Goal: Task Accomplishment & Management: Manage account settings

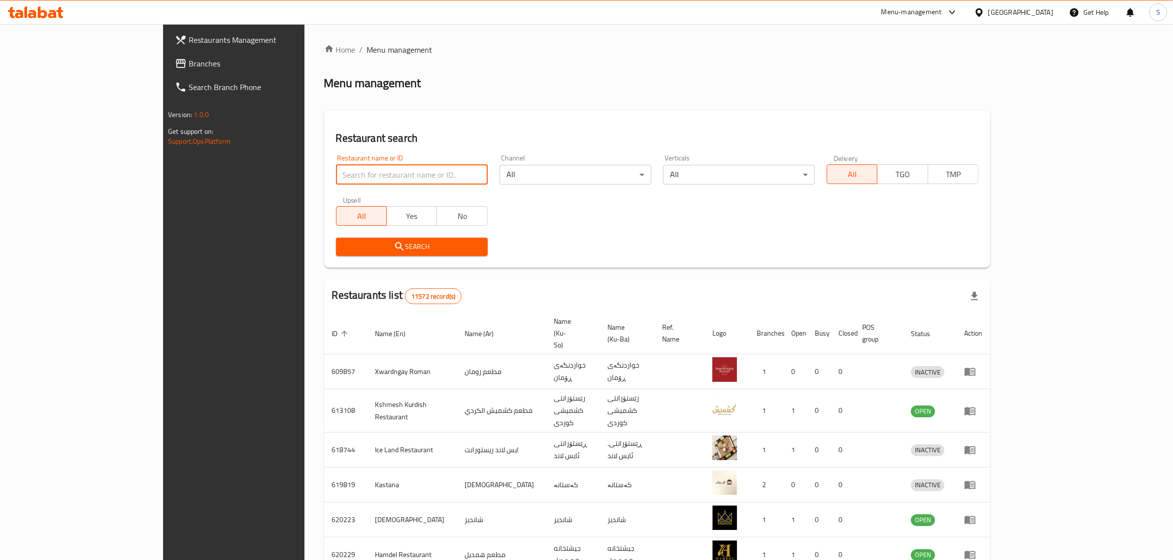
click at [336, 175] on input "search" at bounding box center [412, 175] width 152 height 20
type input "Saj Al badee"
click button "Search" at bounding box center [412, 247] width 152 height 18
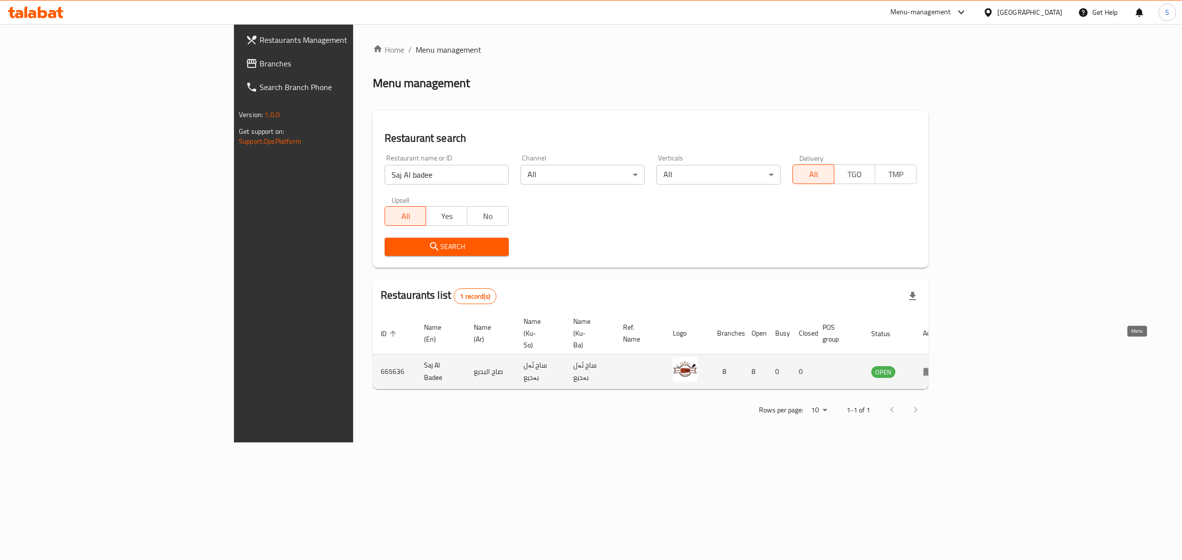
click at [933, 370] on icon "enhanced table" at bounding box center [930, 372] width 3 height 4
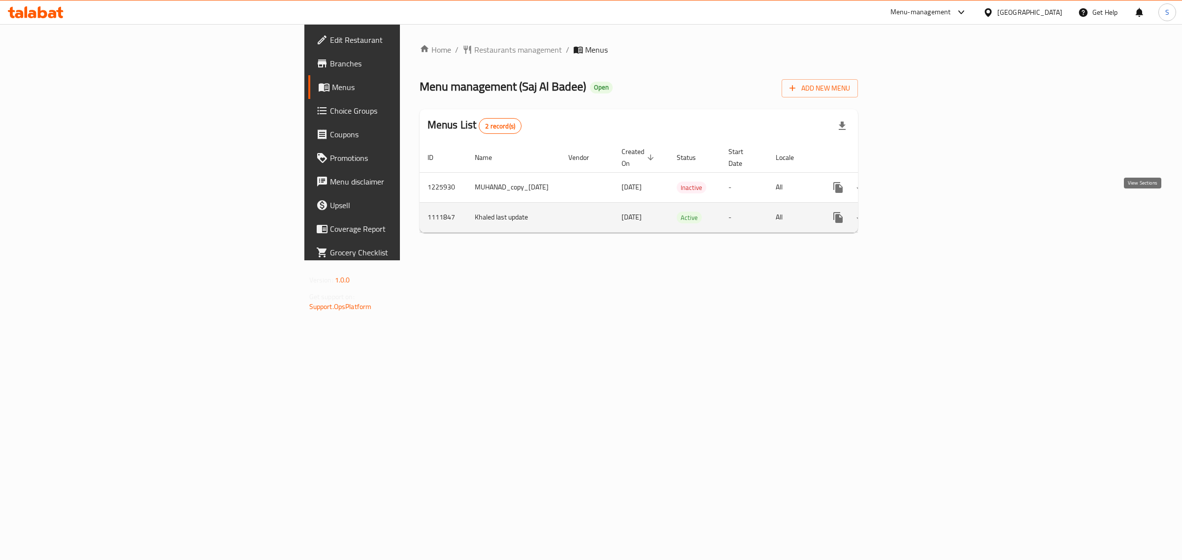
click at [921, 212] on link "enhanced table" at bounding box center [909, 218] width 24 height 24
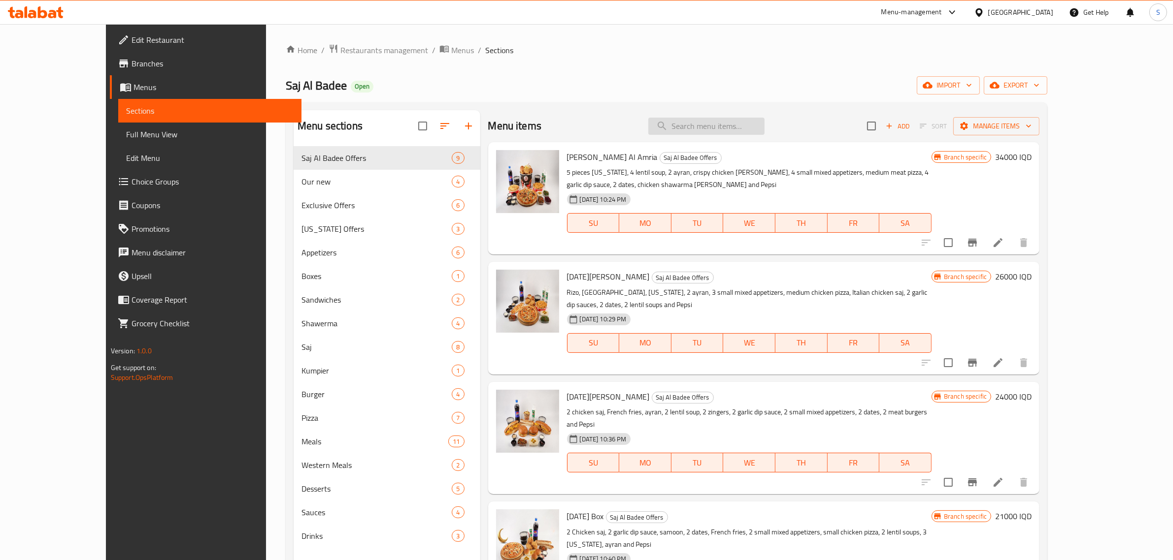
click at [764, 124] on input "search" at bounding box center [706, 126] width 116 height 17
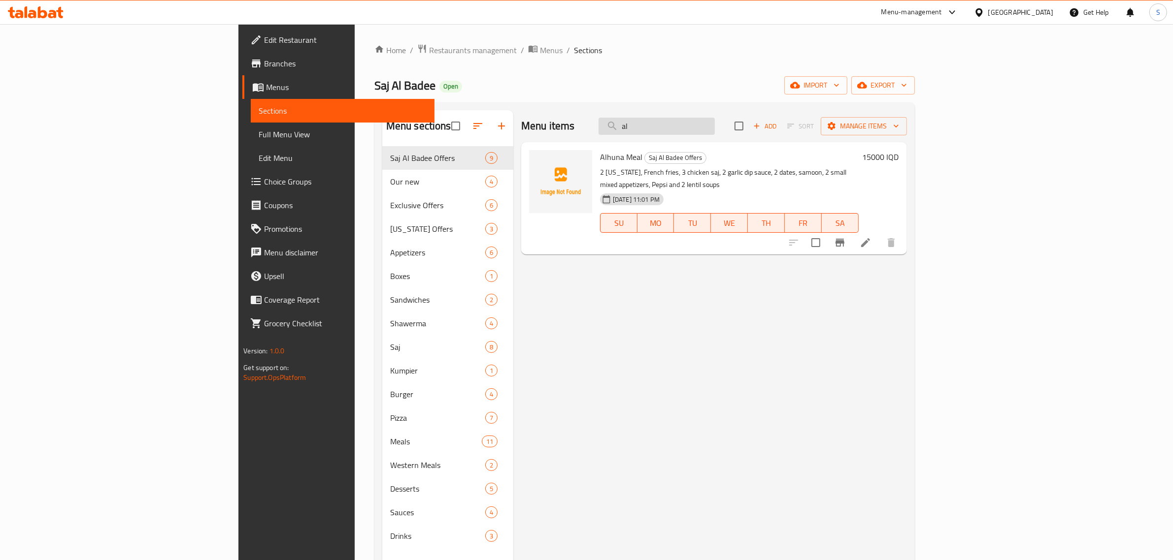
type input "a"
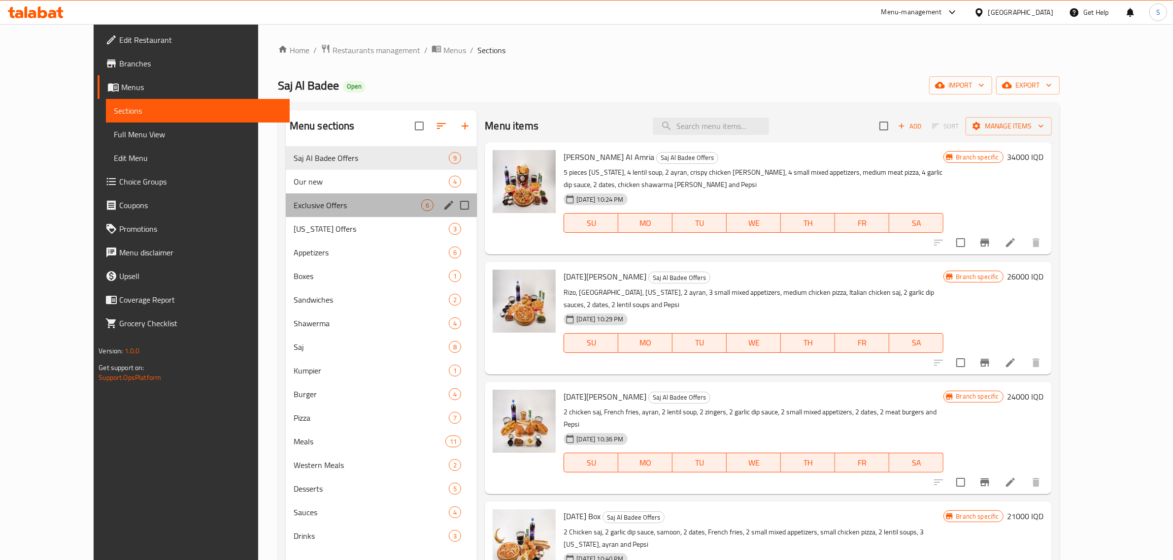
click at [328, 197] on div "Exclusive Offers 6" at bounding box center [382, 206] width 192 height 24
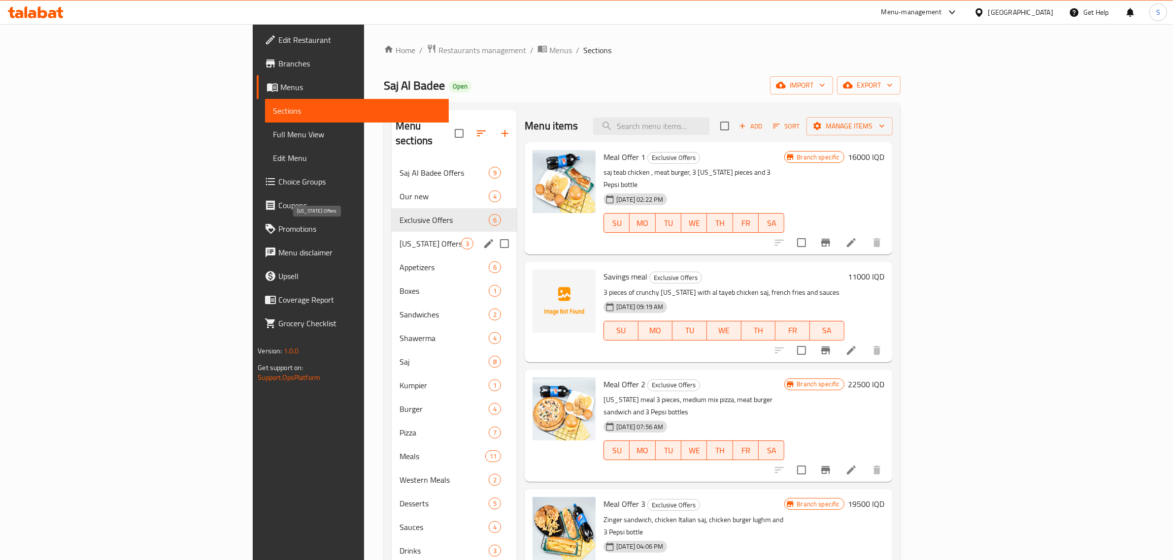
click at [399, 238] on span "[US_STATE] Offers" at bounding box center [430, 244] width 62 height 12
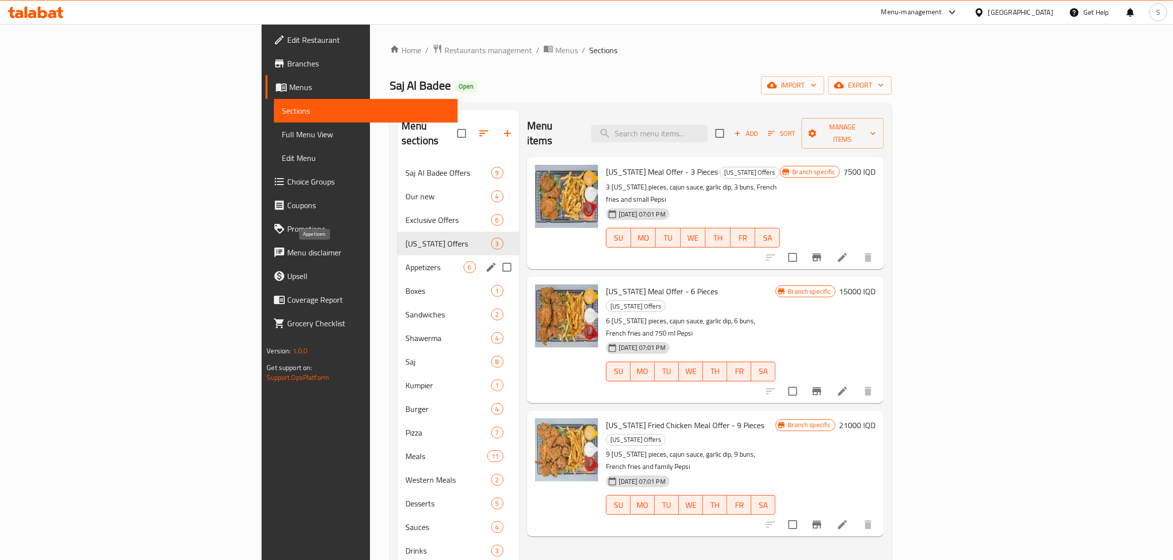
click at [405, 262] on span "Appetizers" at bounding box center [434, 268] width 58 height 12
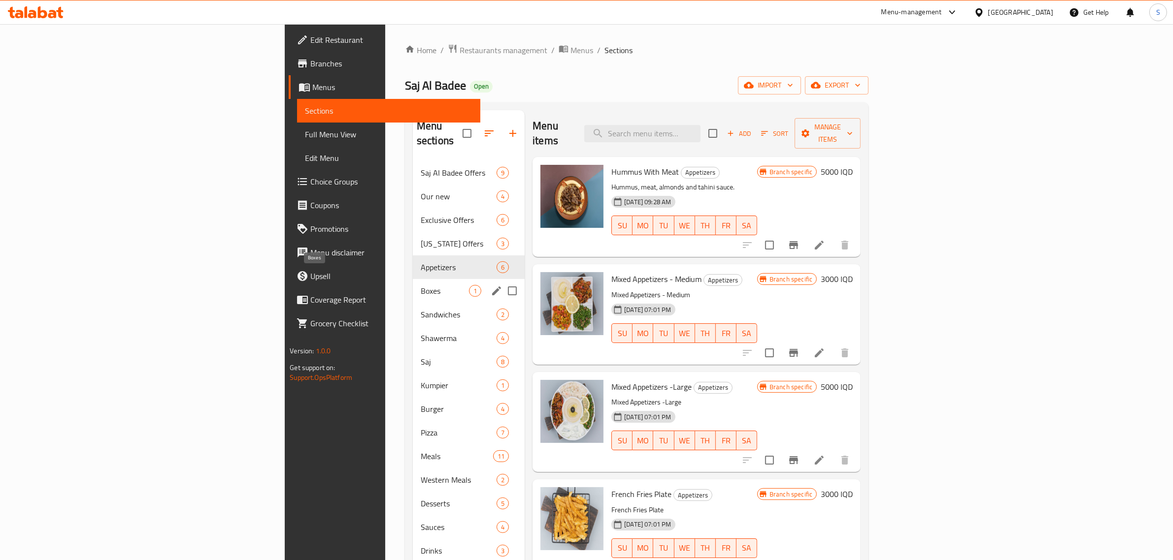
click at [421, 285] on span "Boxes" at bounding box center [445, 291] width 48 height 12
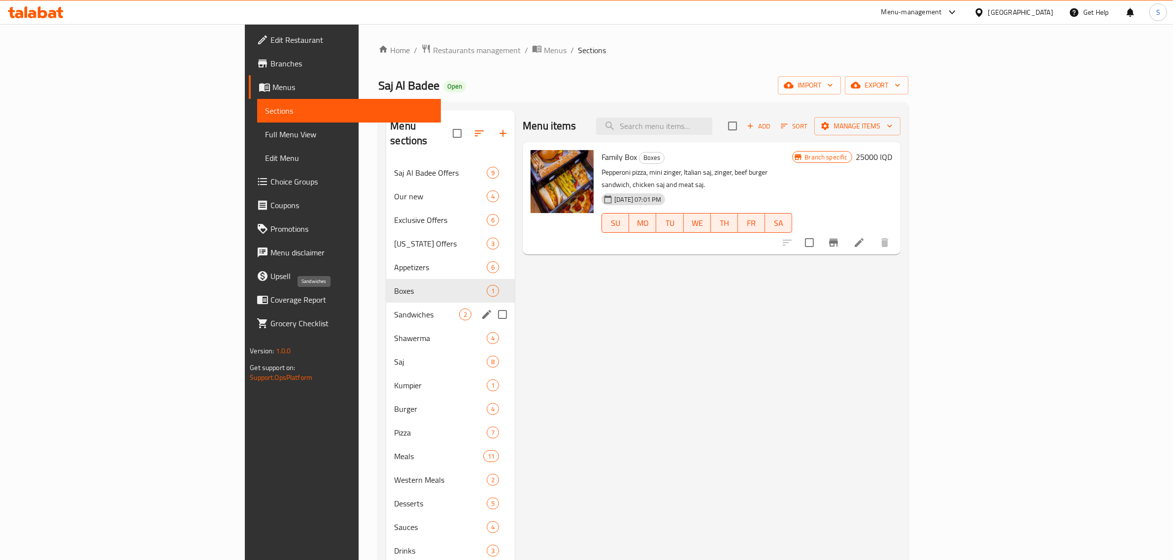
click at [394, 309] on span "Sandwiches" at bounding box center [426, 315] width 65 height 12
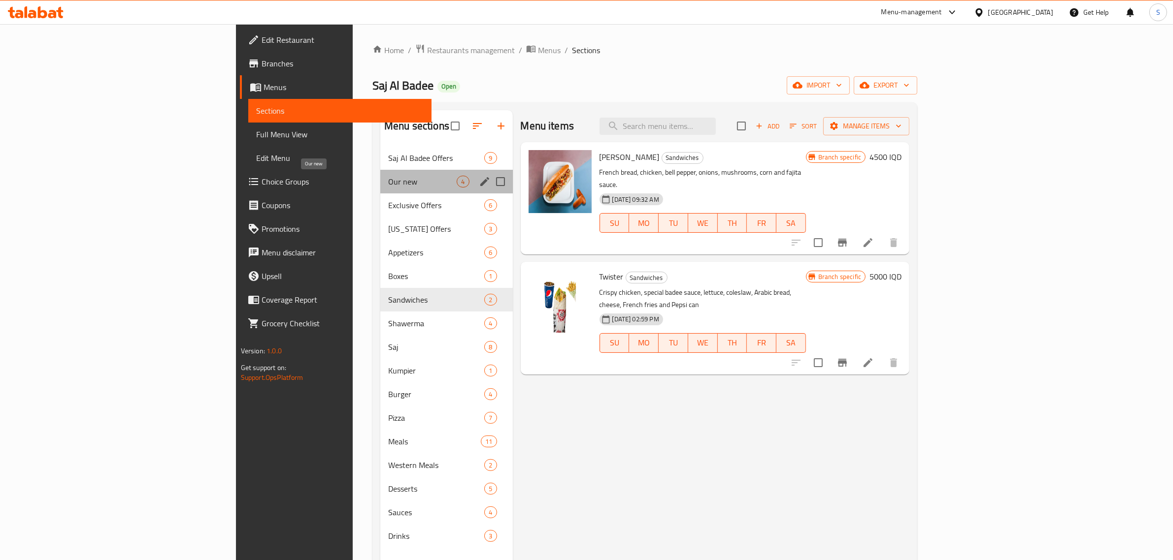
click at [388, 179] on span "Our new" at bounding box center [422, 182] width 68 height 12
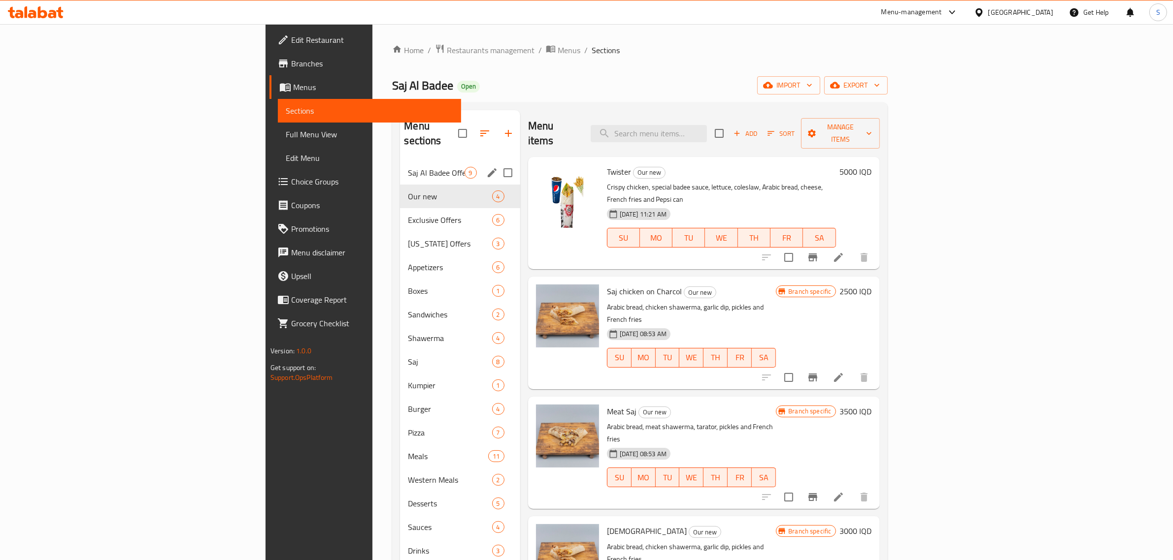
click at [408, 167] on span "Saj Al Badee Offers" at bounding box center [436, 173] width 56 height 12
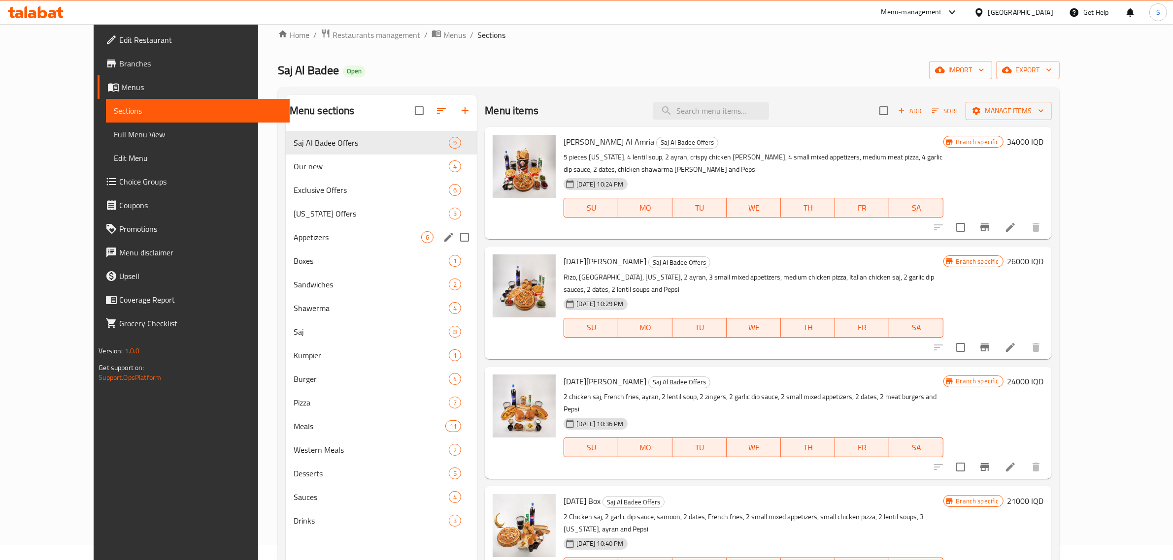
scroll to position [77, 0]
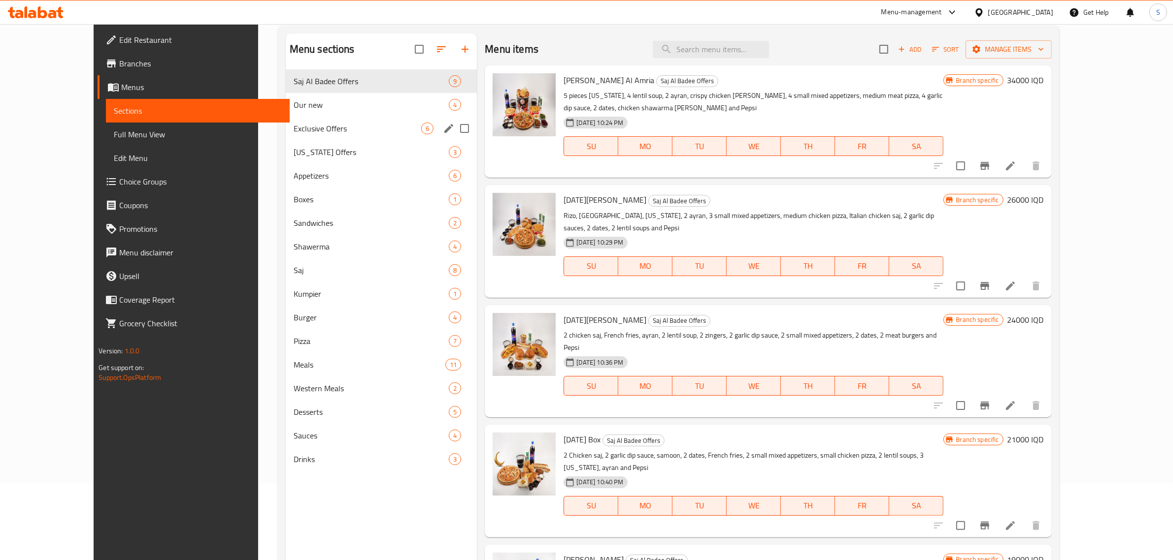
click at [310, 135] on div "Exclusive Offers 6" at bounding box center [382, 129] width 192 height 24
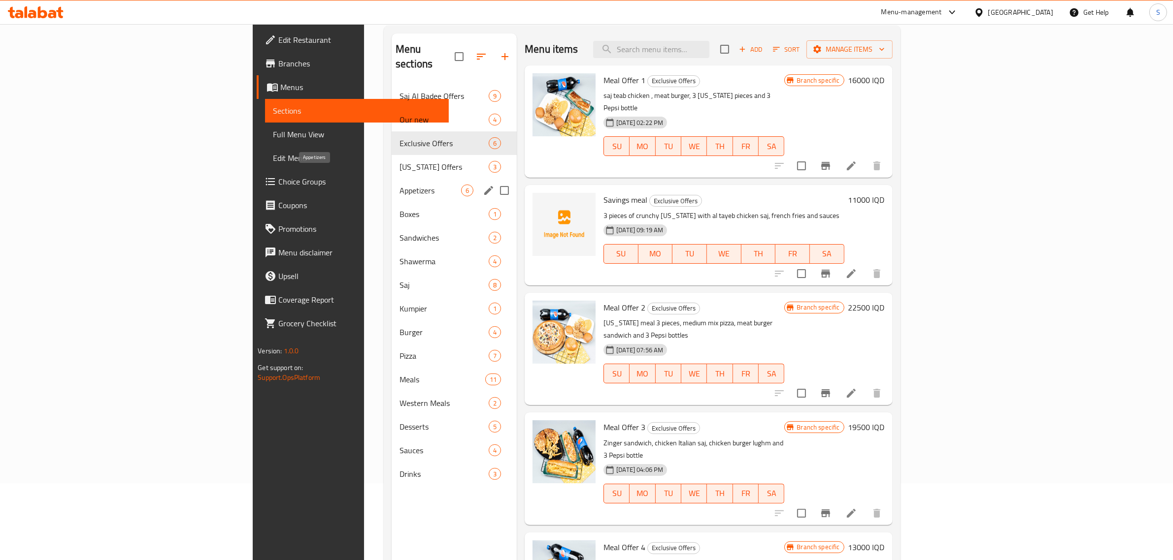
click at [399, 185] on span "Appetizers" at bounding box center [430, 191] width 62 height 12
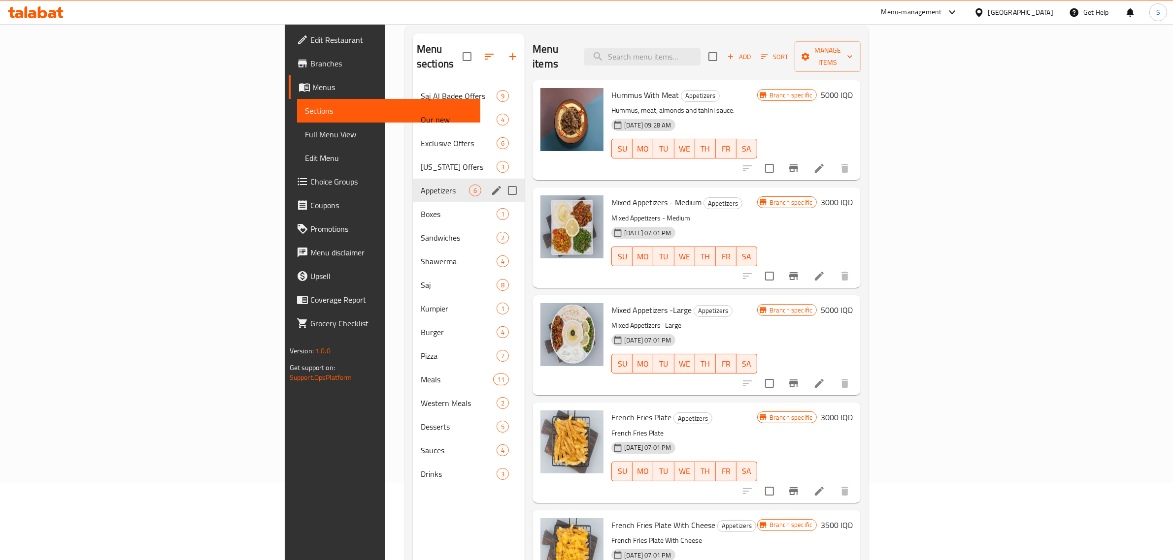
click at [421, 208] on span "Boxes" at bounding box center [459, 214] width 76 height 12
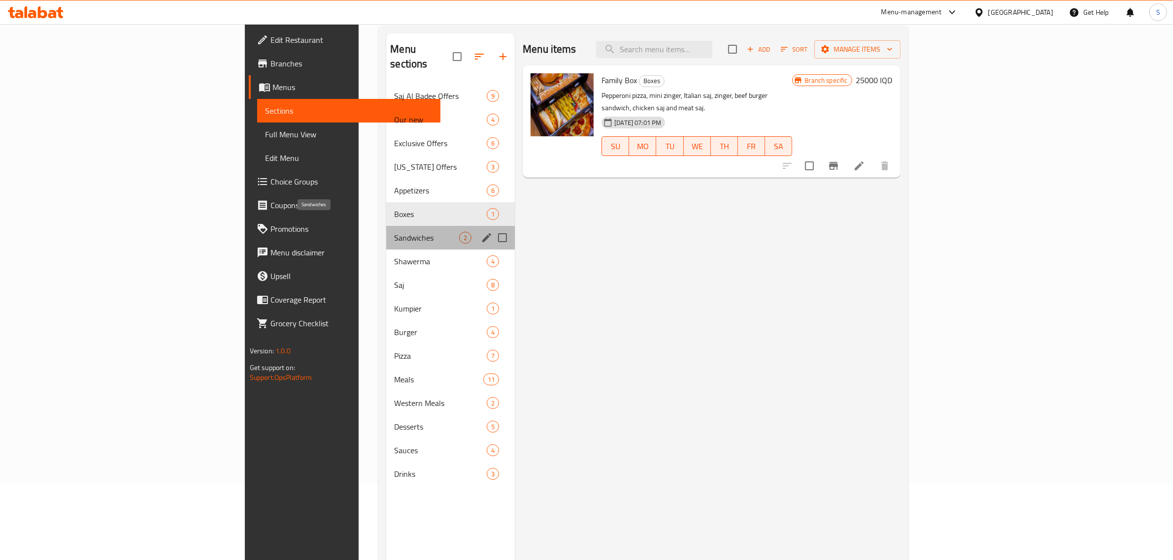
click at [394, 232] on span "Sandwiches" at bounding box center [426, 238] width 65 height 12
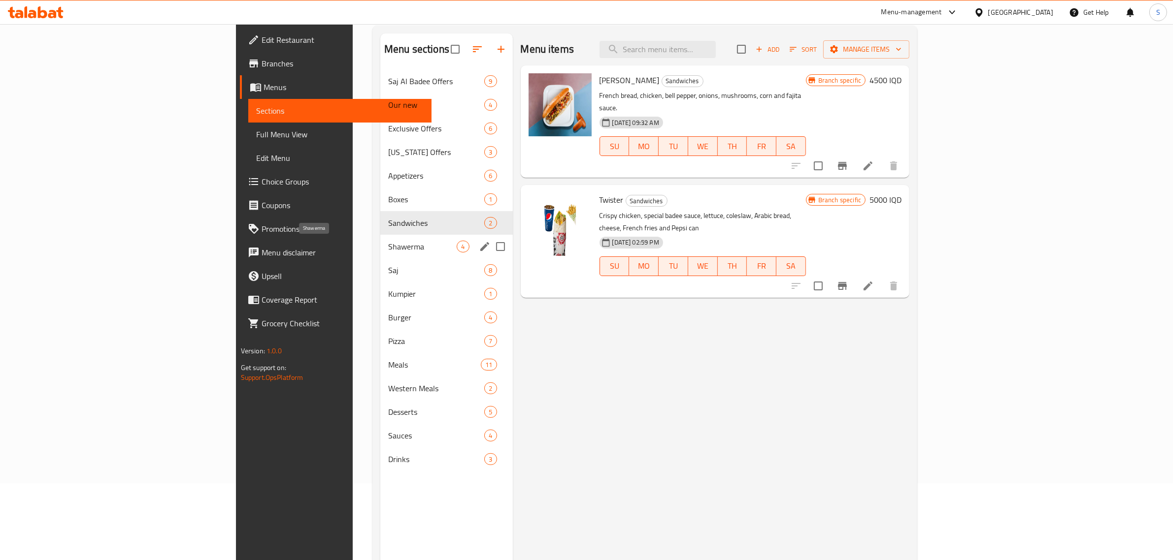
click at [388, 242] on span "Shawerma" at bounding box center [422, 247] width 68 height 12
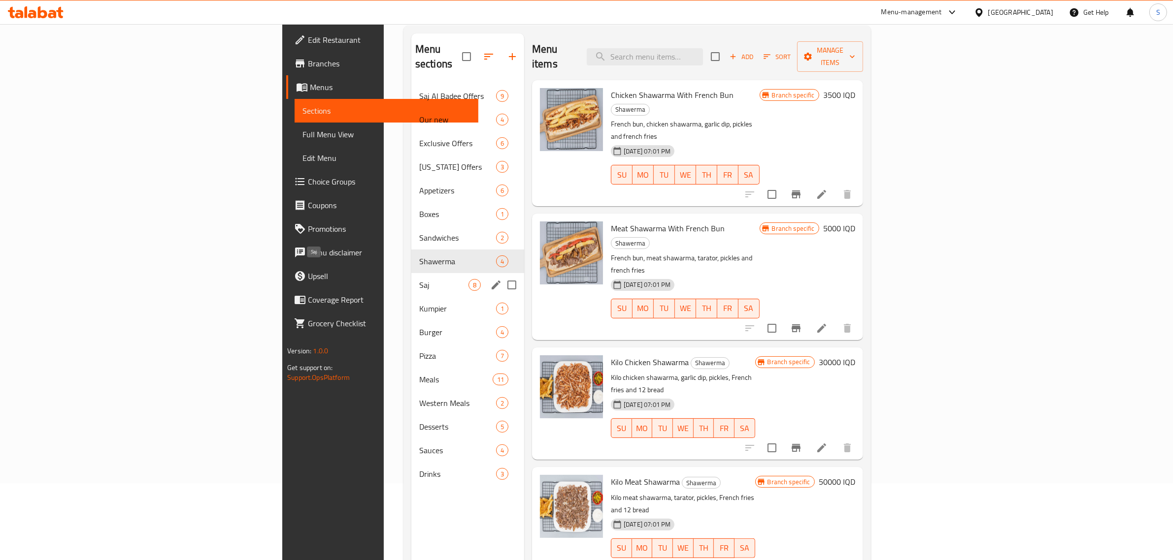
click at [419, 279] on span "Saj" at bounding box center [443, 285] width 49 height 12
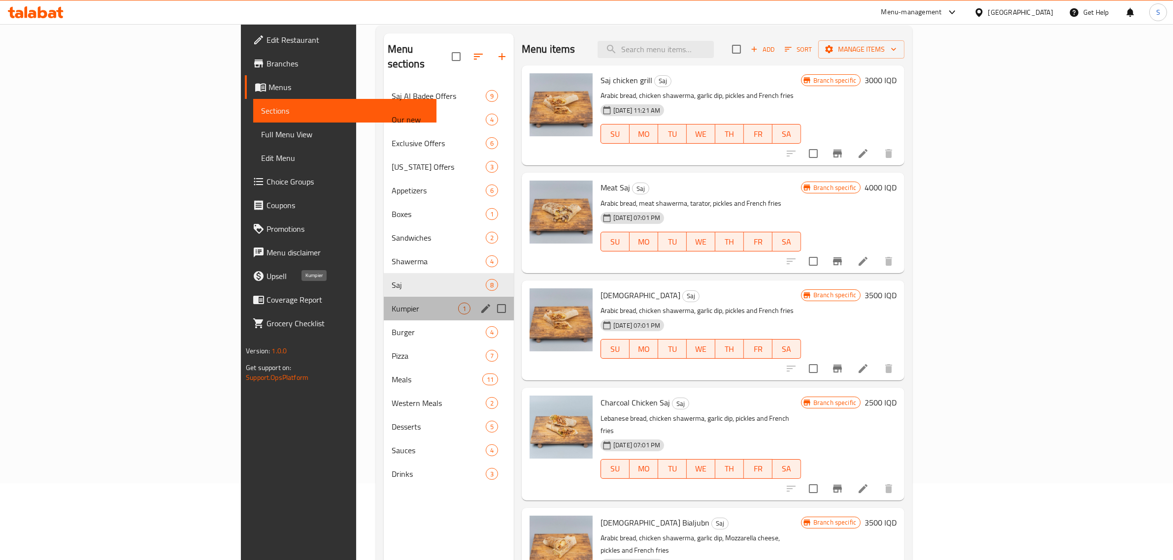
click at [392, 303] on span "Kumpier" at bounding box center [425, 309] width 66 height 12
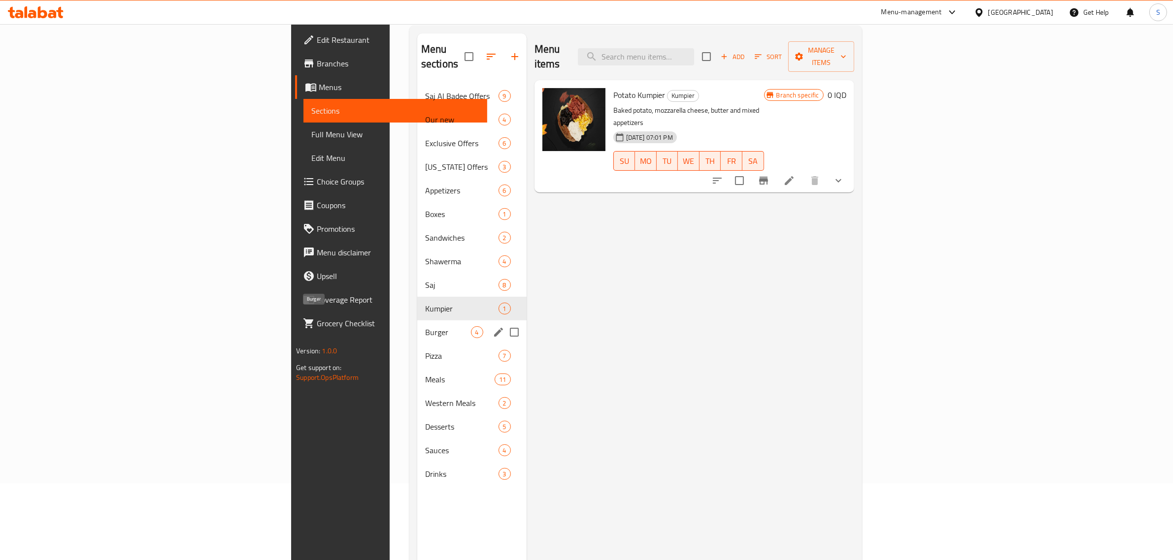
click at [425, 327] on span "Burger" at bounding box center [448, 333] width 46 height 12
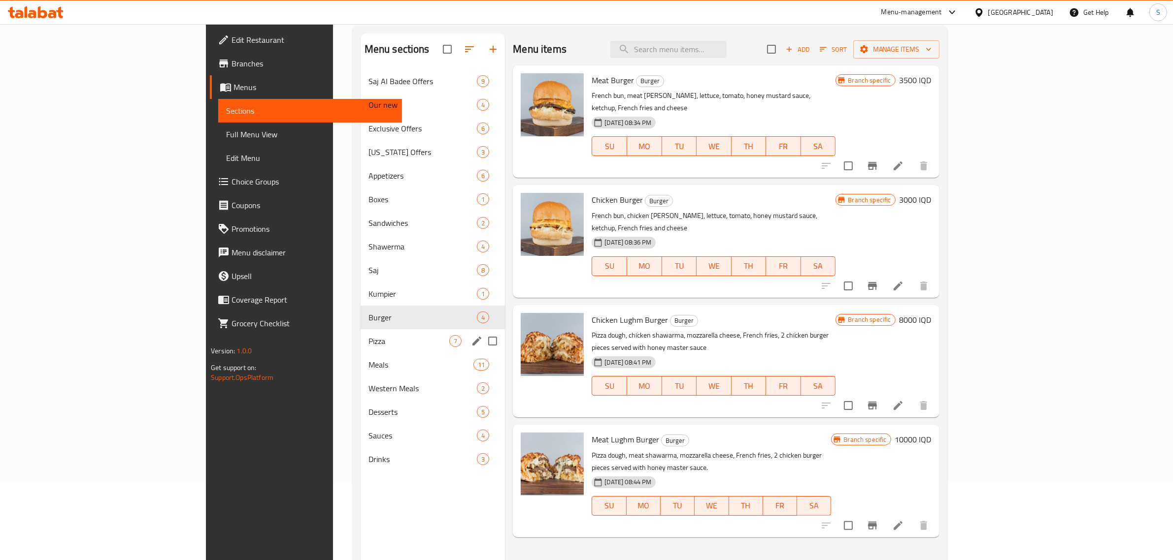
click at [360, 348] on div "Pizza 7" at bounding box center [432, 341] width 145 height 24
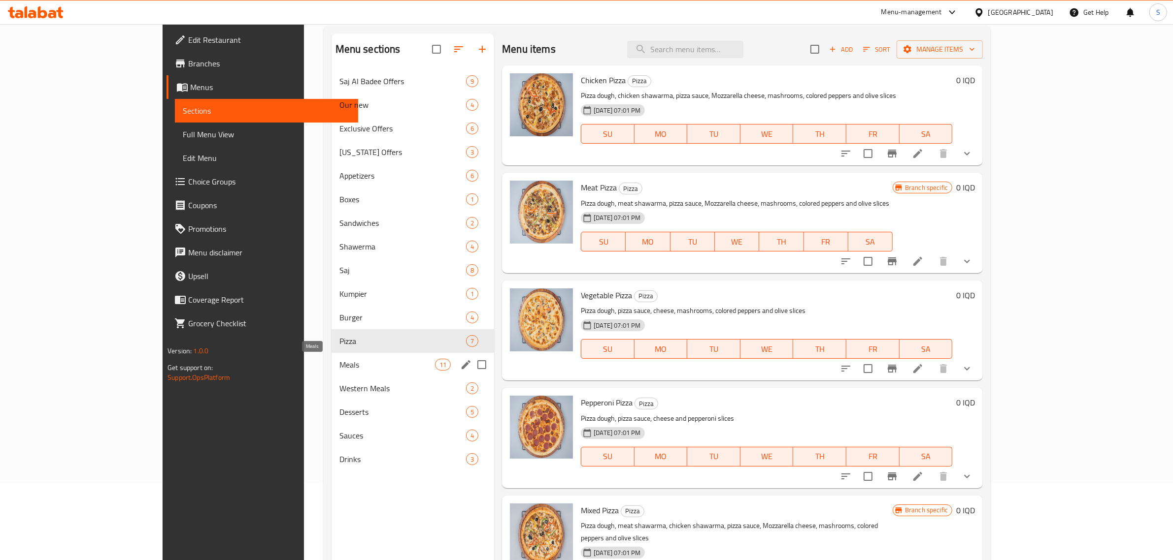
click at [339, 365] on span "Meals" at bounding box center [387, 365] width 96 height 12
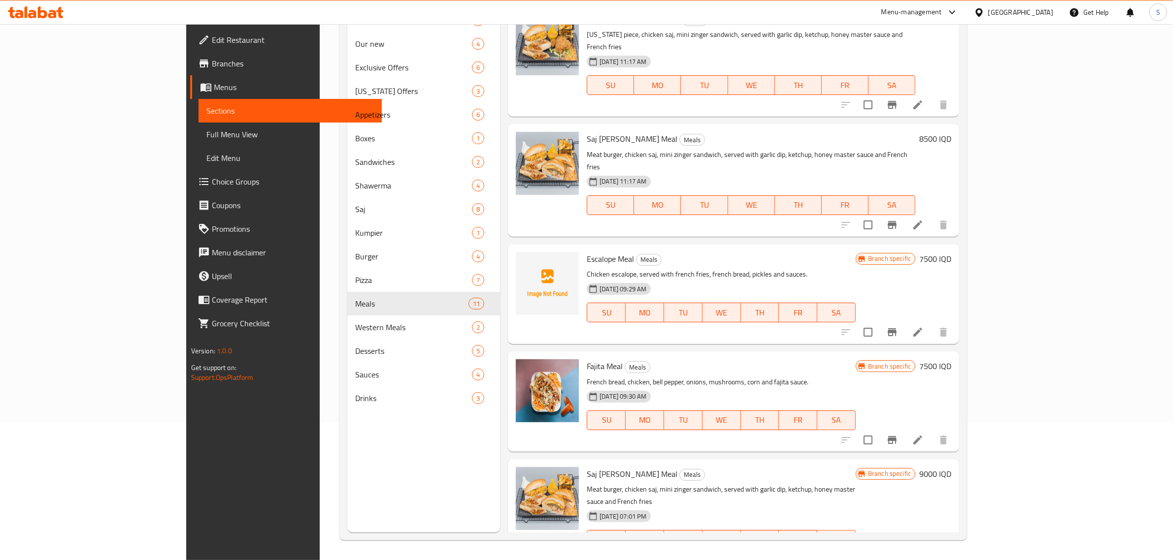
scroll to position [15, 0]
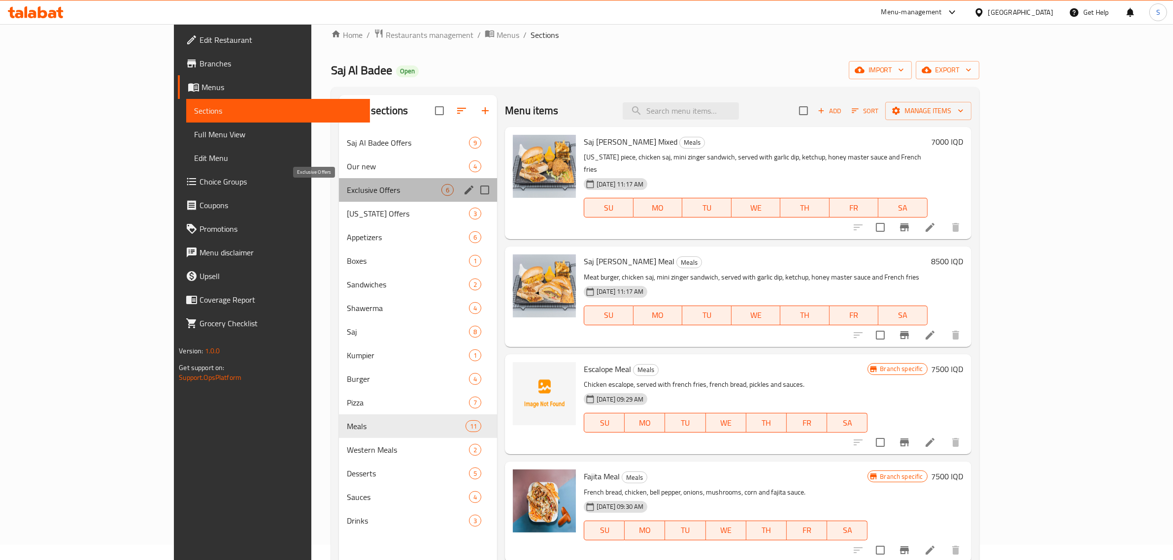
click at [347, 186] on span "Exclusive Offers" at bounding box center [394, 190] width 95 height 12
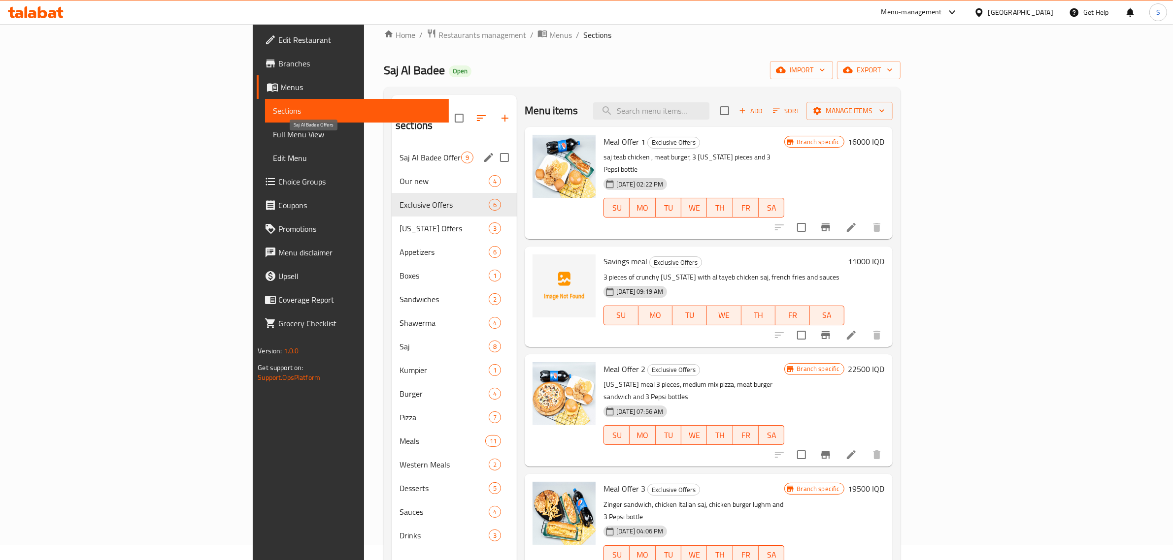
click at [399, 152] on span "Saj Al Badee Offers" at bounding box center [430, 158] width 62 height 12
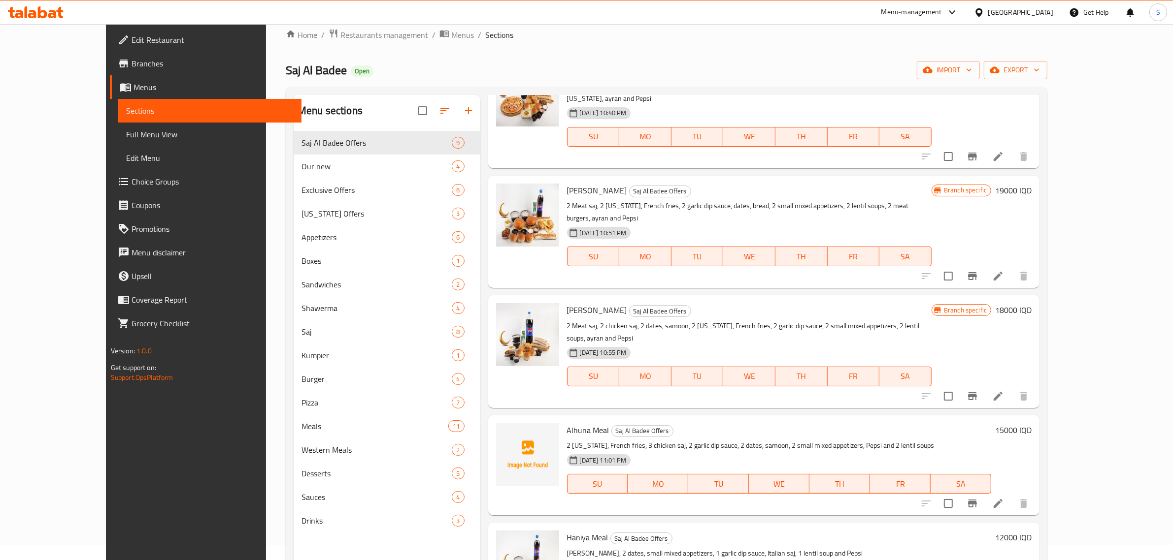
scroll to position [431, 0]
click at [1002, 499] on icon at bounding box center [997, 503] width 9 height 9
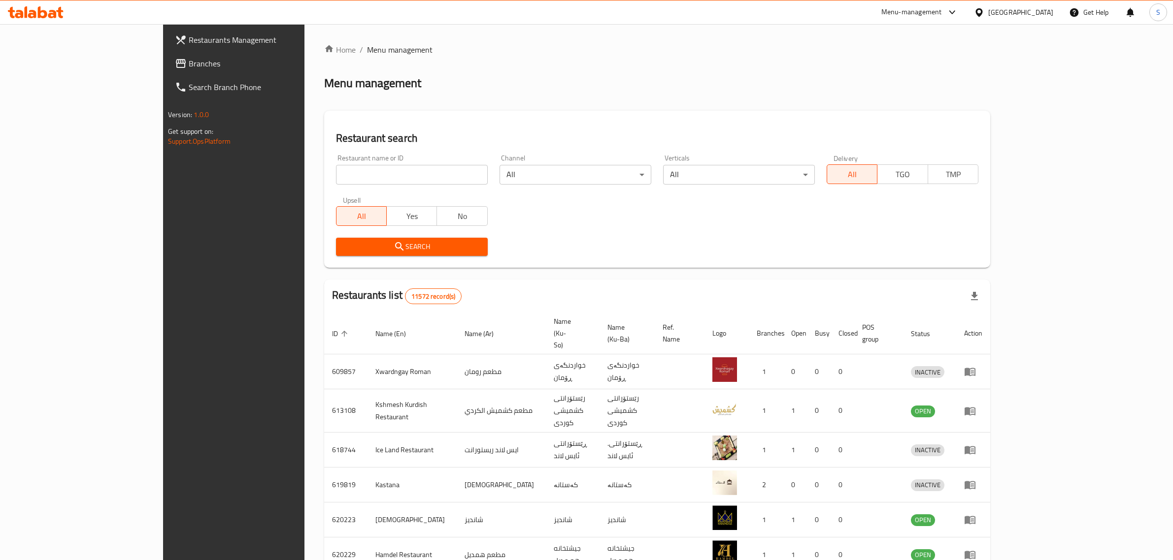
scroll to position [15, 0]
